Goal: Task Accomplishment & Management: Manage account settings

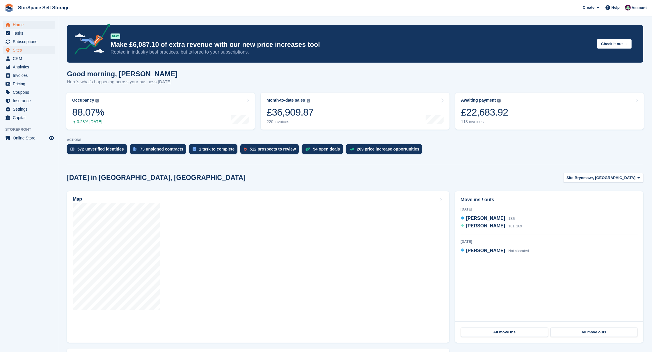
click at [13, 46] on span "Sites" at bounding box center [30, 50] width 35 height 8
click at [27, 41] on span "Subscriptions" at bounding box center [30, 42] width 35 height 8
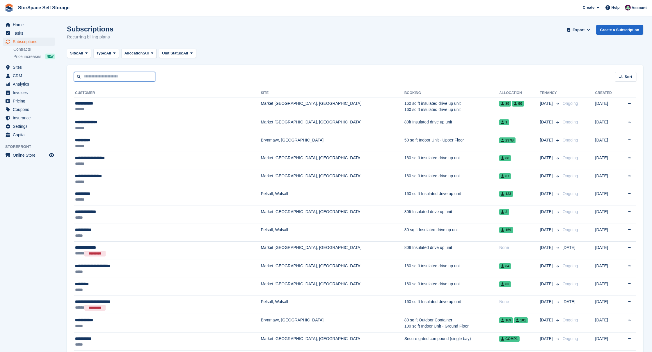
click at [118, 73] on input "text" at bounding box center [114, 77] width 81 height 10
type input "******"
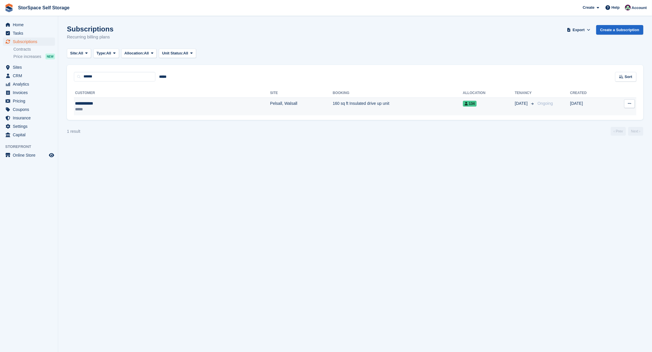
click at [118, 105] on div "**********" at bounding box center [117, 103] width 84 height 6
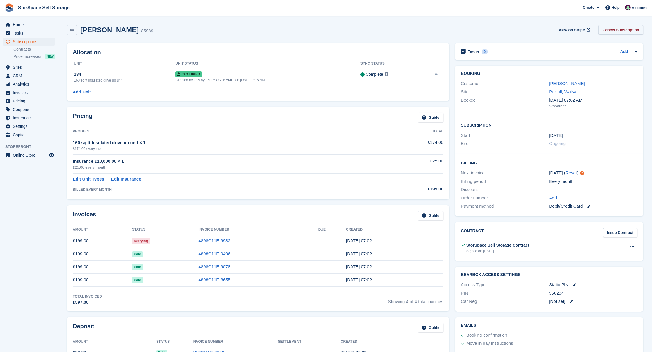
click at [629, 33] on link "Cancel Subscription" at bounding box center [620, 30] width 45 height 10
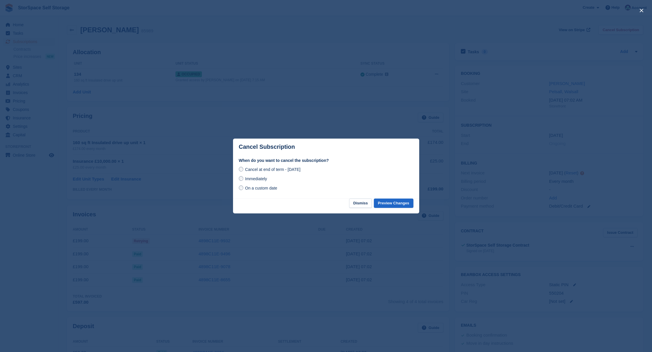
click at [251, 177] on span "Immediately" at bounding box center [256, 178] width 22 height 5
click at [388, 203] on button "Preview Changes" at bounding box center [394, 203] width 40 height 10
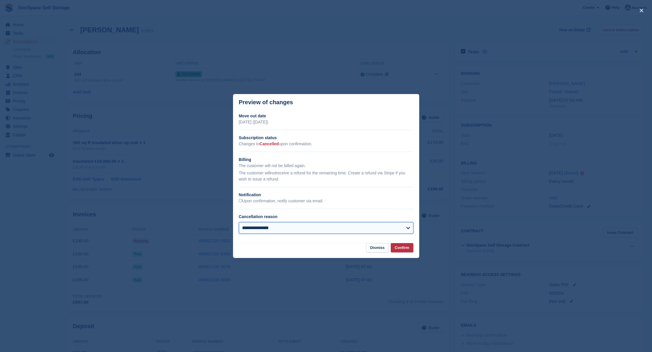
select select "**********"
click at [406, 245] on button "Confirm" at bounding box center [402, 248] width 23 height 10
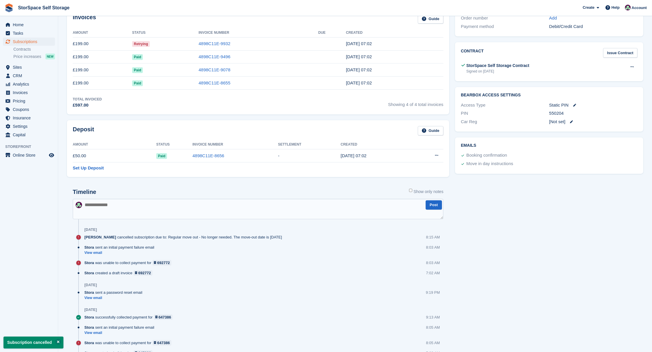
scroll to position [177, 0]
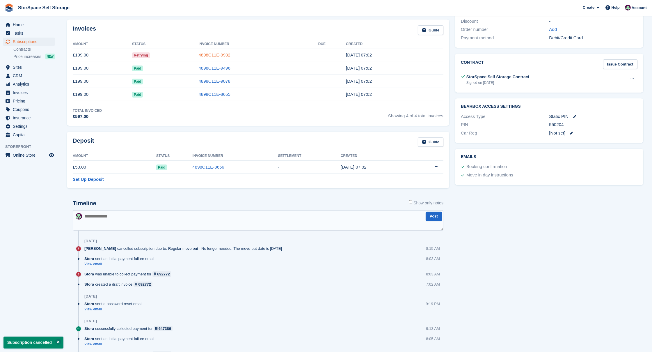
click at [219, 53] on link "4898C11E-9932" at bounding box center [215, 54] width 32 height 5
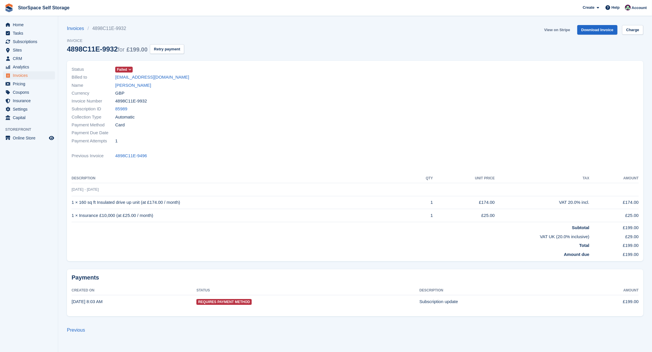
click at [558, 29] on link "View on Stripe" at bounding box center [557, 30] width 31 height 10
click at [503, 92] on div at bounding box center [498, 105] width 287 height 86
click at [553, 28] on link "View on Stripe" at bounding box center [557, 30] width 31 height 10
click at [140, 84] on link "[PERSON_NAME]" at bounding box center [133, 85] width 36 height 7
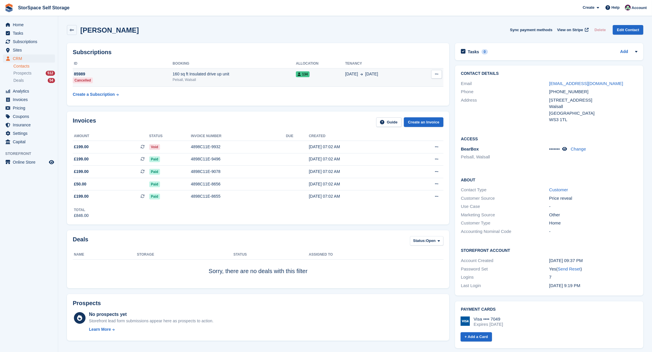
click at [435, 73] on icon at bounding box center [436, 74] width 3 height 4
click at [354, 79] on td "15 May 15 Aug" at bounding box center [381, 77] width 72 height 19
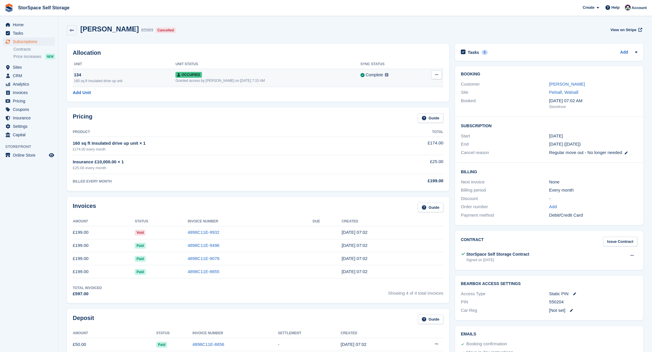
click at [435, 76] on icon at bounding box center [436, 75] width 3 height 4
click at [404, 98] on p "Deallocate" at bounding box center [414, 99] width 51 height 8
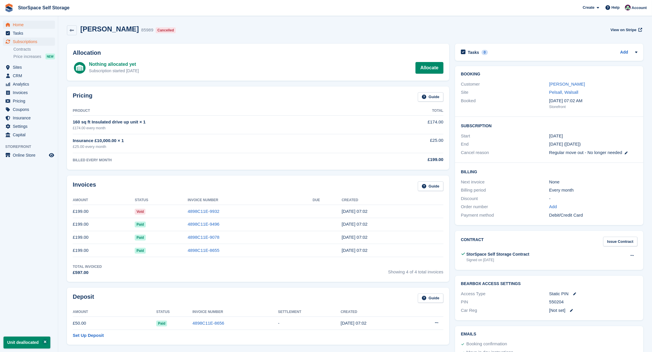
click at [19, 22] on span "Home" at bounding box center [30, 25] width 35 height 8
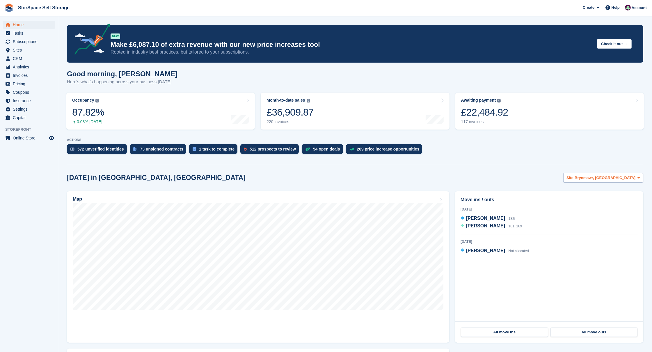
click at [599, 175] on span "Brynmawr, [GEOGRAPHIC_DATA]" at bounding box center [604, 178] width 61 height 6
click at [587, 197] on link "Pelsall, Walsall" at bounding box center [583, 202] width 115 height 10
click at [600, 177] on span "Site:" at bounding box center [604, 178] width 8 height 6
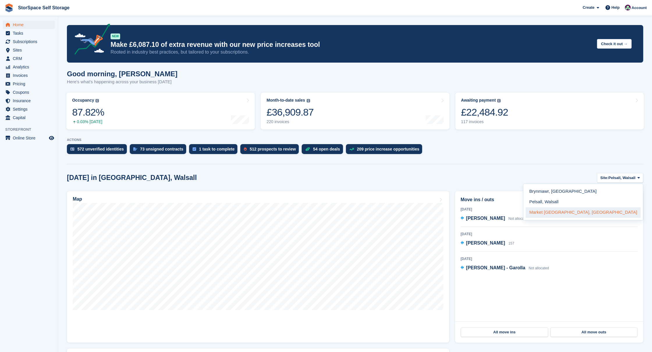
click at [608, 207] on link "Market [GEOGRAPHIC_DATA], [GEOGRAPHIC_DATA]" at bounding box center [583, 212] width 115 height 10
